Goal: Information Seeking & Learning: Learn about a topic

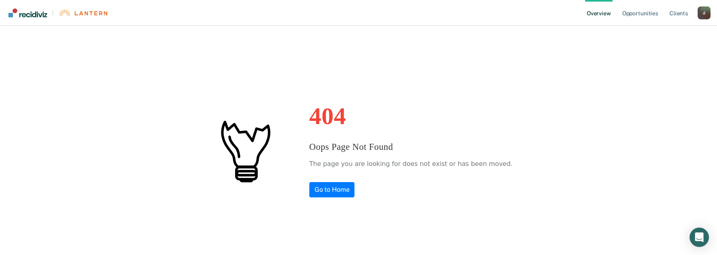
click at [598, 12] on link "Overview" at bounding box center [598, 13] width 27 height 26
